Goal: Information Seeking & Learning: Learn about a topic

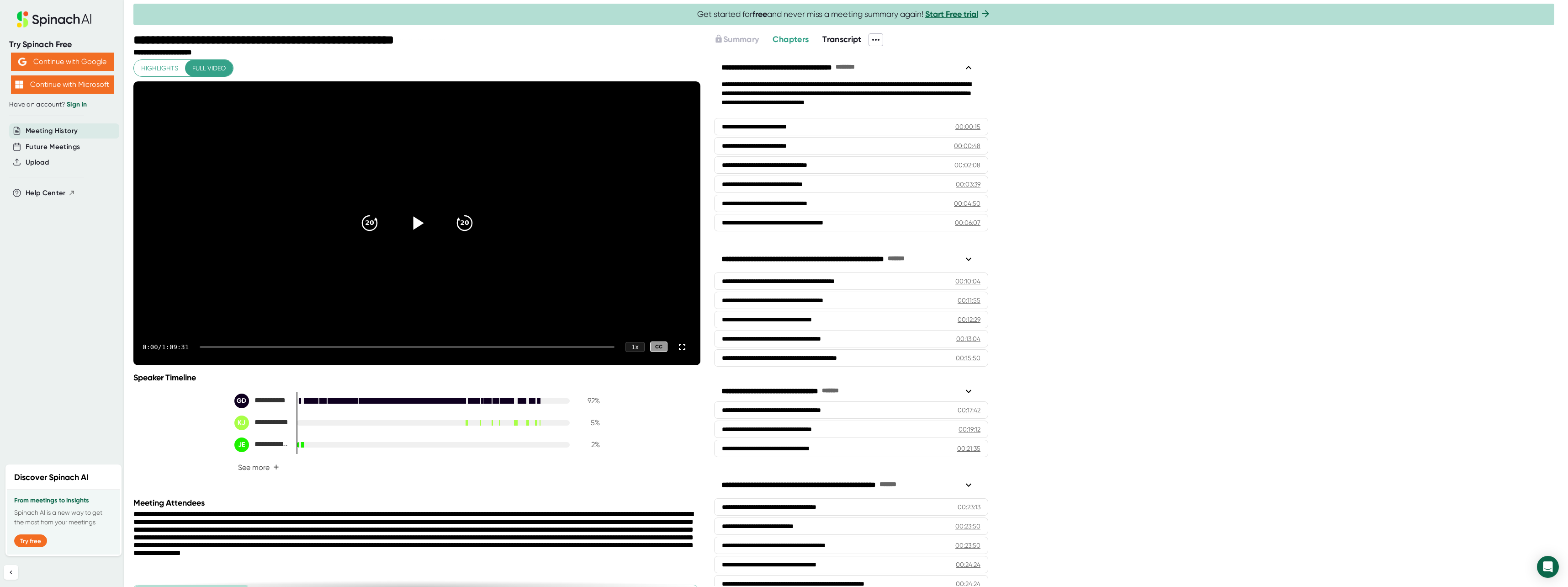
click at [405, 234] on icon at bounding box center [417, 223] width 23 height 23
click at [461, 234] on icon "20" at bounding box center [464, 223] width 23 height 23
click at [475, 242] on div "20" at bounding box center [464, 223] width 38 height 38
click at [471, 234] on icon "20" at bounding box center [464, 223] width 23 height 23
click at [472, 242] on div "20" at bounding box center [464, 223] width 38 height 38
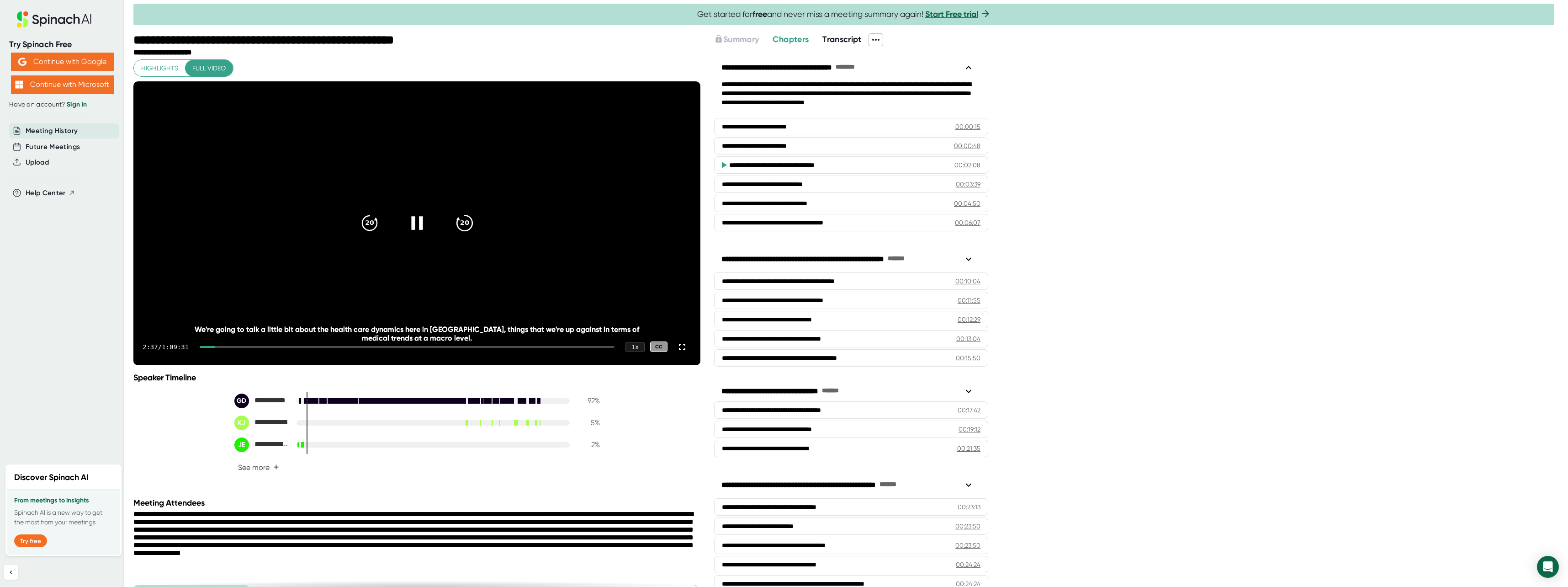
click at [467, 234] on icon "20" at bounding box center [464, 223] width 23 height 23
click at [370, 183] on video at bounding box center [416, 223] width 567 height 284
click at [462, 234] on icon "20" at bounding box center [464, 223] width 23 height 23
click at [467, 230] on icon "20" at bounding box center [464, 223] width 23 height 23
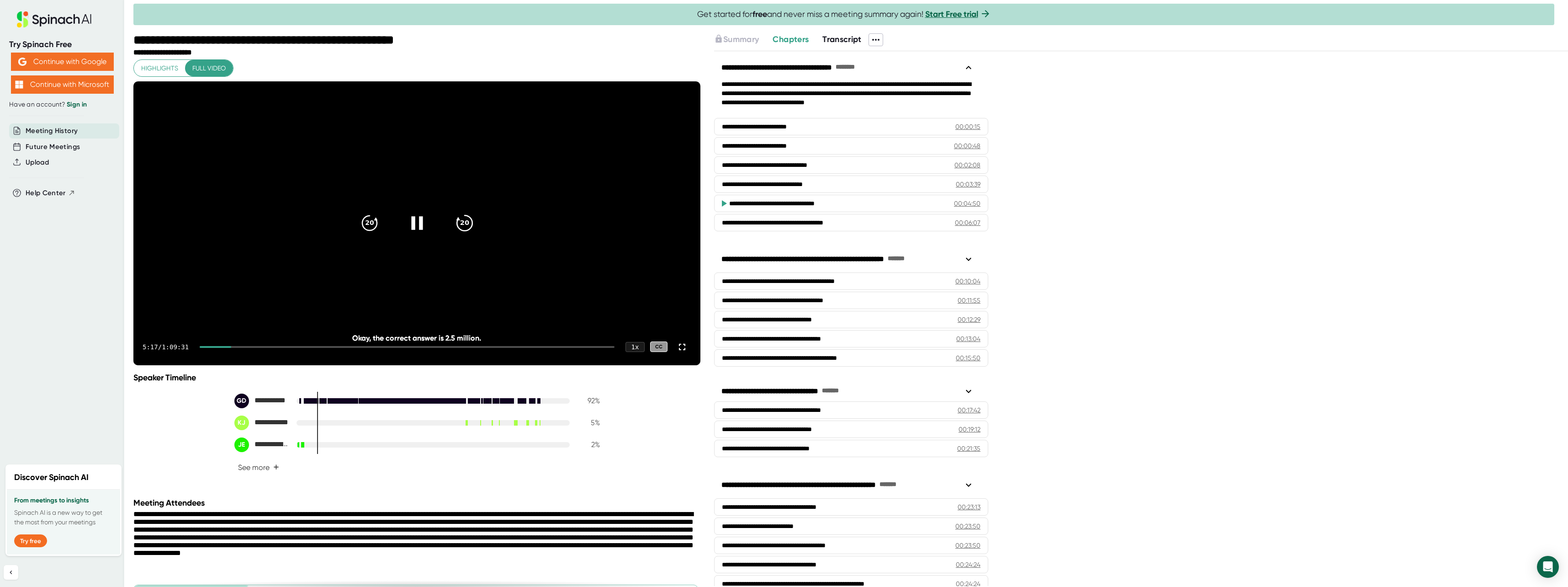
click at [461, 234] on icon "20" at bounding box center [464, 223] width 23 height 23
click at [460, 234] on icon "20" at bounding box center [464, 223] width 23 height 23
click at [537, 222] on video at bounding box center [416, 223] width 567 height 284
